Goal: Use online tool/utility

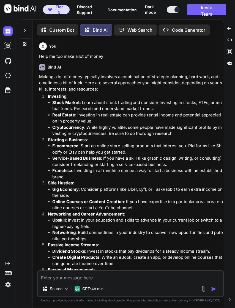
scroll to position [2, 0]
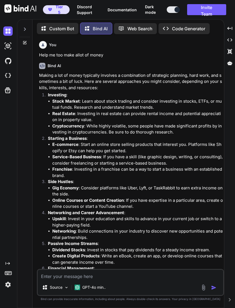
type textarea "x"
click at [227, 63] on icon at bounding box center [229, 62] width 5 height 5
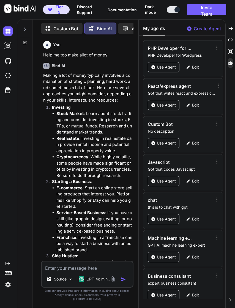
scroll to position [80, 0]
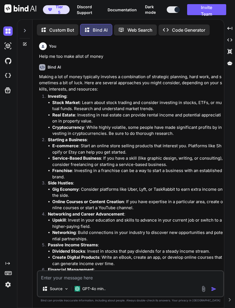
scroll to position [2, 0]
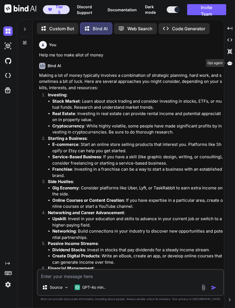
click at [228, 63] on icon at bounding box center [229, 63] width 5 height 4
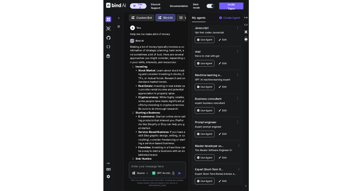
scroll to position [117, 0]
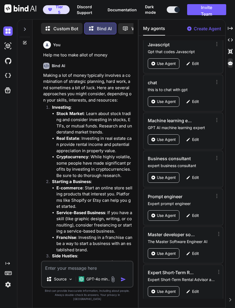
click at [163, 288] on p "Use Agent" at bounding box center [166, 290] width 19 height 5
click at [168, 288] on p "Use Agent" at bounding box center [166, 290] width 19 height 5
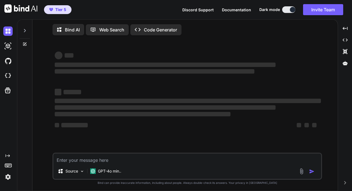
type textarea "x"
click at [343, 63] on icon at bounding box center [345, 63] width 5 height 4
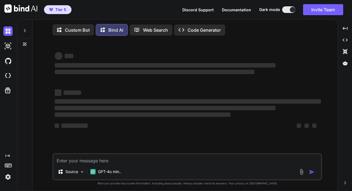
type textarea "x"
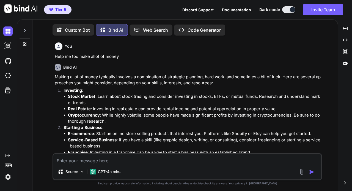
scroll to position [2, 0]
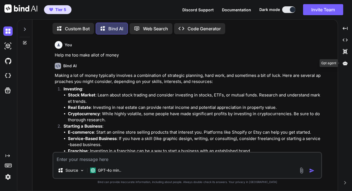
click at [344, 62] on icon at bounding box center [345, 63] width 5 height 4
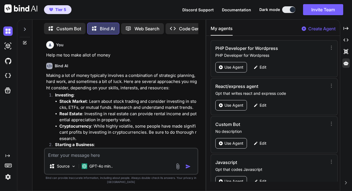
scroll to position [235, 0]
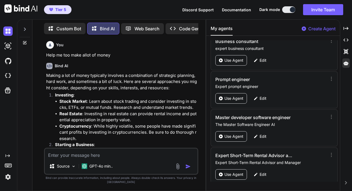
click at [233, 171] on p "Use Agent" at bounding box center [233, 173] width 19 height 5
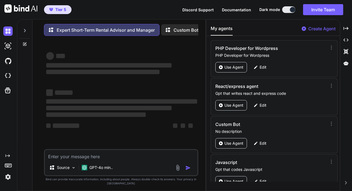
click at [25, 31] on icon at bounding box center [25, 30] width 2 height 3
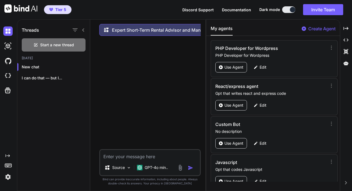
click at [37, 77] on p "I can do that — but I..." at bounding box center [56, 77] width 68 height 5
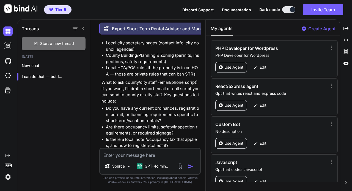
scroll to position [2218, 0]
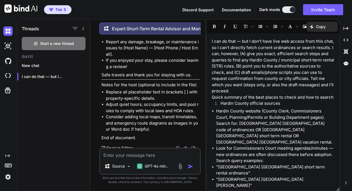
scroll to position [1641, 0]
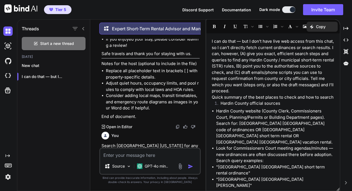
click at [122, 124] on p "Open in Editor" at bounding box center [119, 126] width 26 height 5
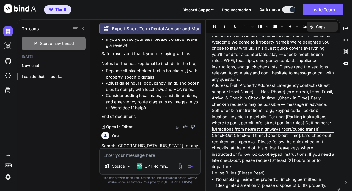
scroll to position [0, 0]
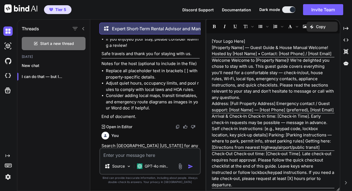
click at [323, 26] on p "Copy" at bounding box center [321, 26] width 10 height 5
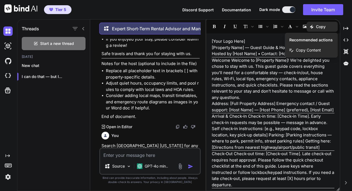
click at [306, 49] on span "Copy Content" at bounding box center [308, 49] width 25 height 5
